Goal: Information Seeking & Learning: Learn about a topic

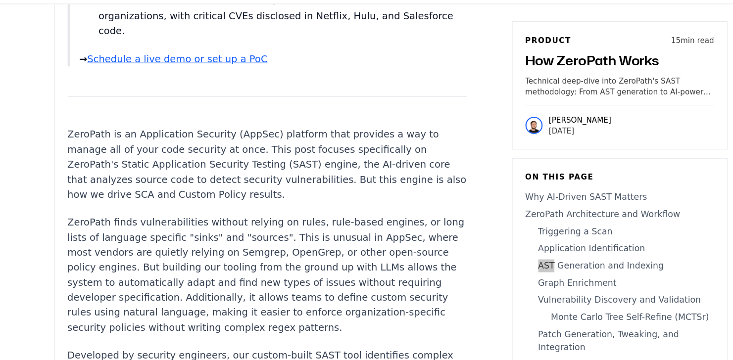
scroll to position [823, 0]
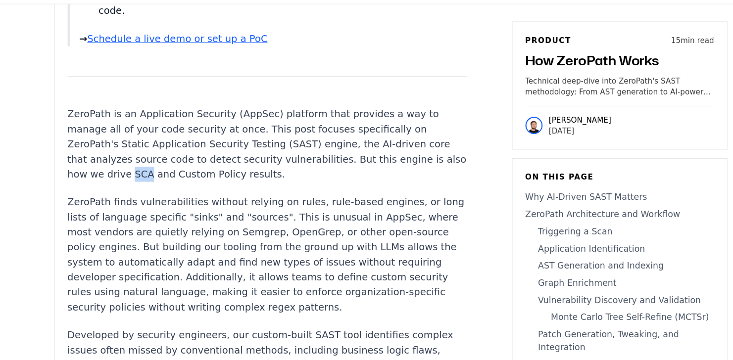
drag, startPoint x: 313, startPoint y: 134, endPoint x: 299, endPoint y: 134, distance: 14.4
click at [299, 134] on p "ZeroPath is an Application Security (AppSec) platform that provides a way to ma…" at bounding box center [246, 160] width 368 height 69
copy p "SCA"
click at [319, 207] on p "ZeroPath finds vulnerabilities without relying on rules, rule-based engines, or…" at bounding box center [246, 262] width 368 height 111
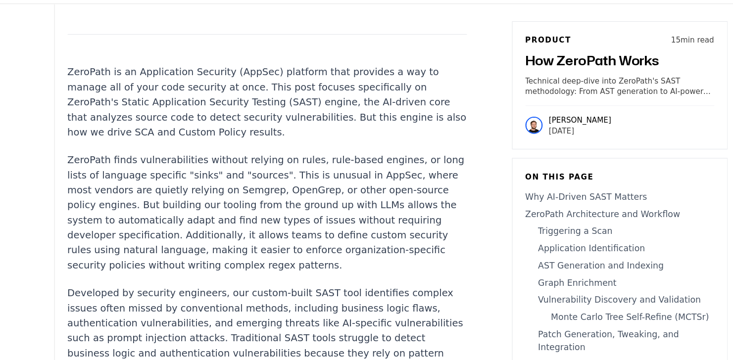
scroll to position [864, 0]
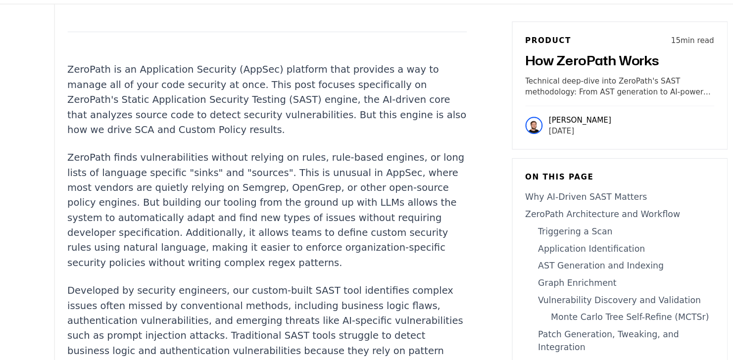
click at [325, 174] on p "ZeroPath finds vulnerabilities without relying on rules, rule-based engines, or…" at bounding box center [246, 221] width 368 height 111
click at [255, 166] on p "ZeroPath finds vulnerabilities without relying on rules, rule-based engines, or…" at bounding box center [246, 221] width 368 height 111
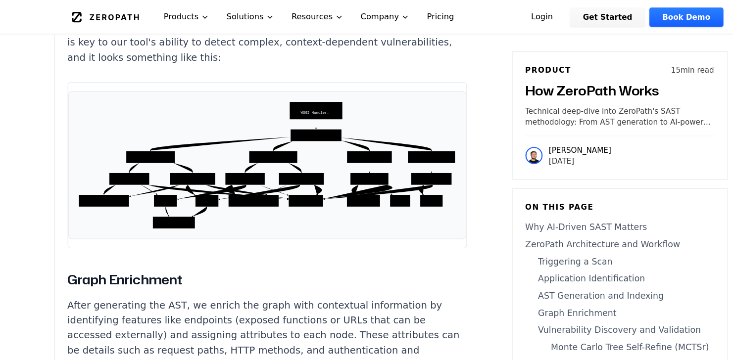
scroll to position [3461, 0]
